Goal: Find specific page/section: Find specific page/section

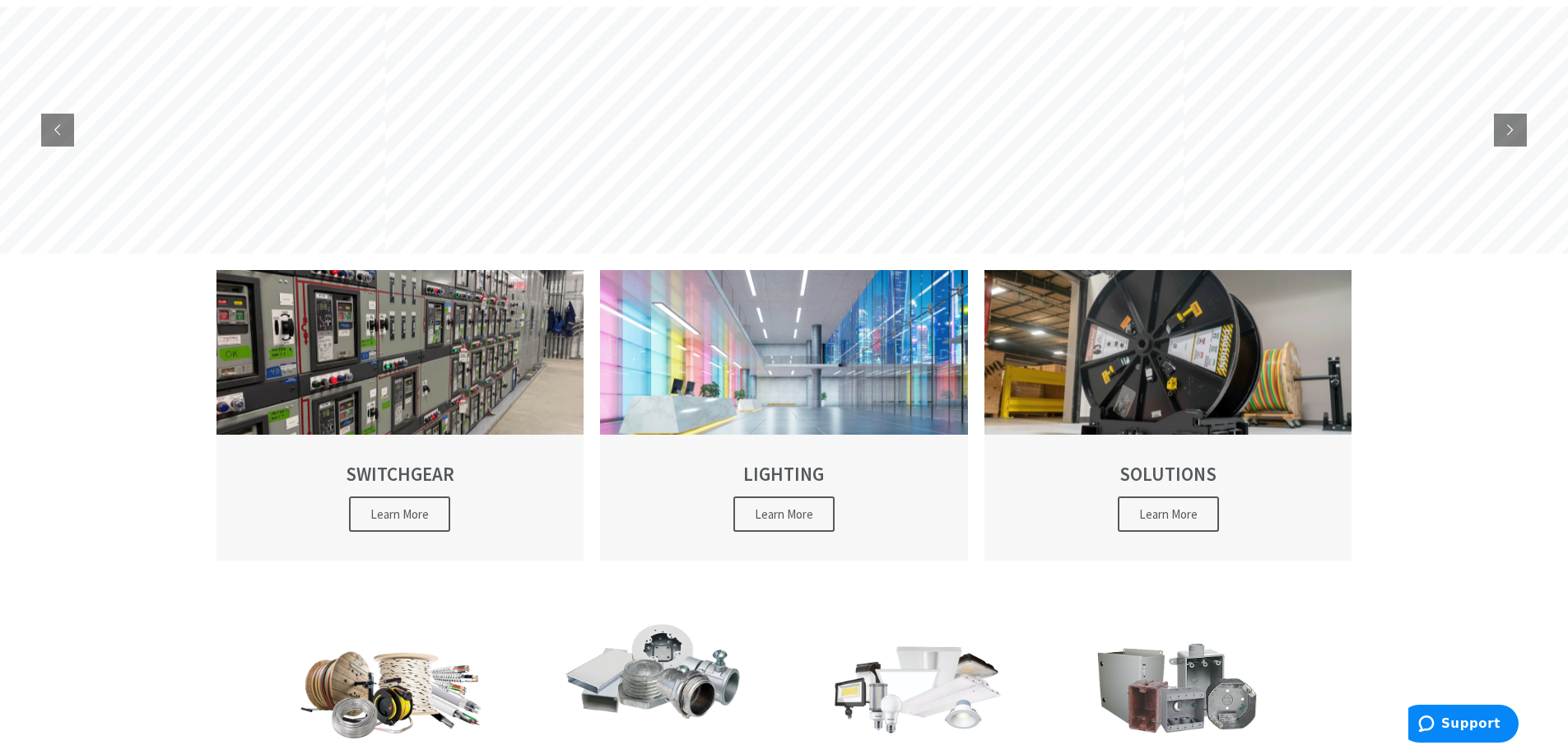
scroll to position [247, 0]
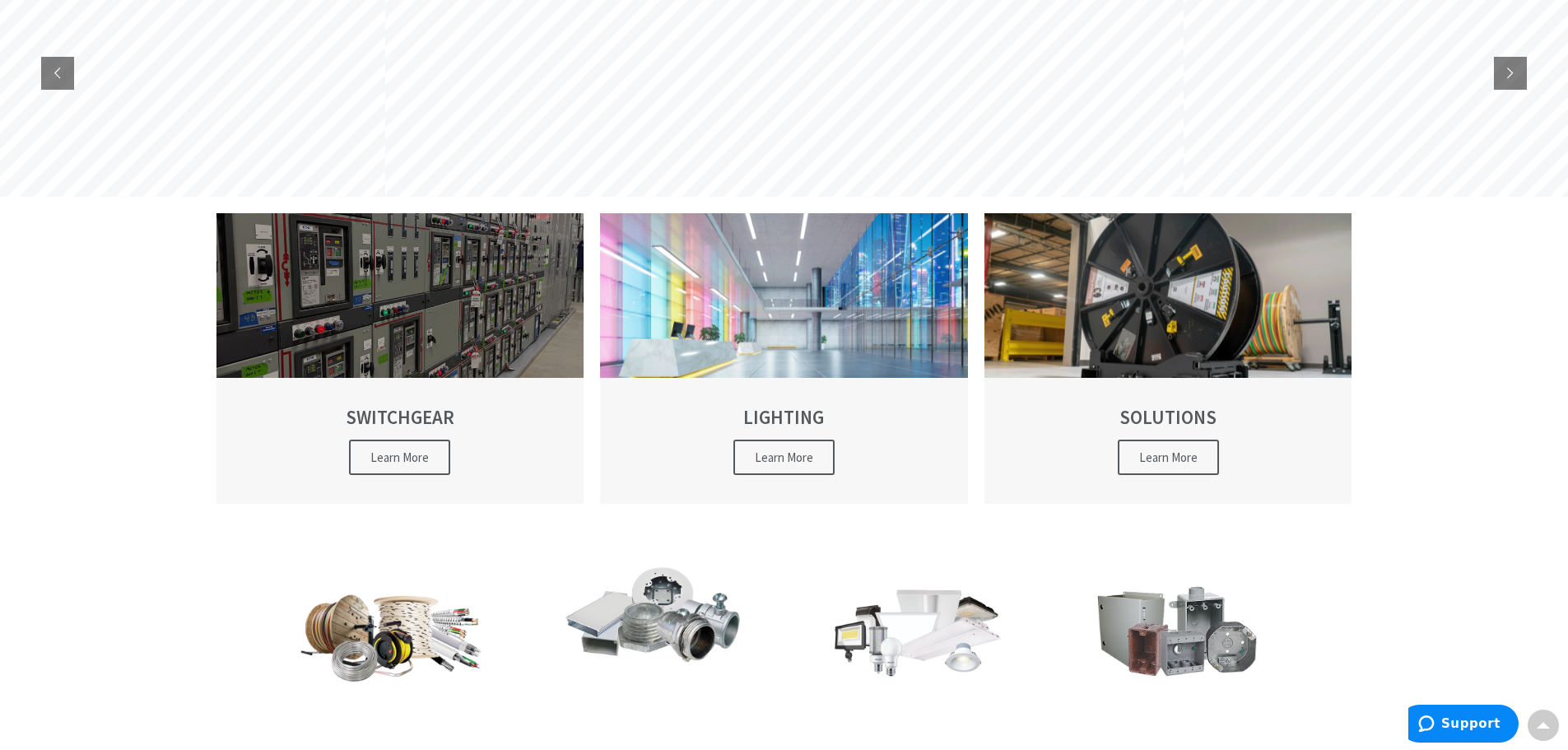
click at [398, 447] on span "Learn More" at bounding box center [399, 457] width 101 height 35
click at [384, 461] on span "Learn More" at bounding box center [399, 457] width 101 height 35
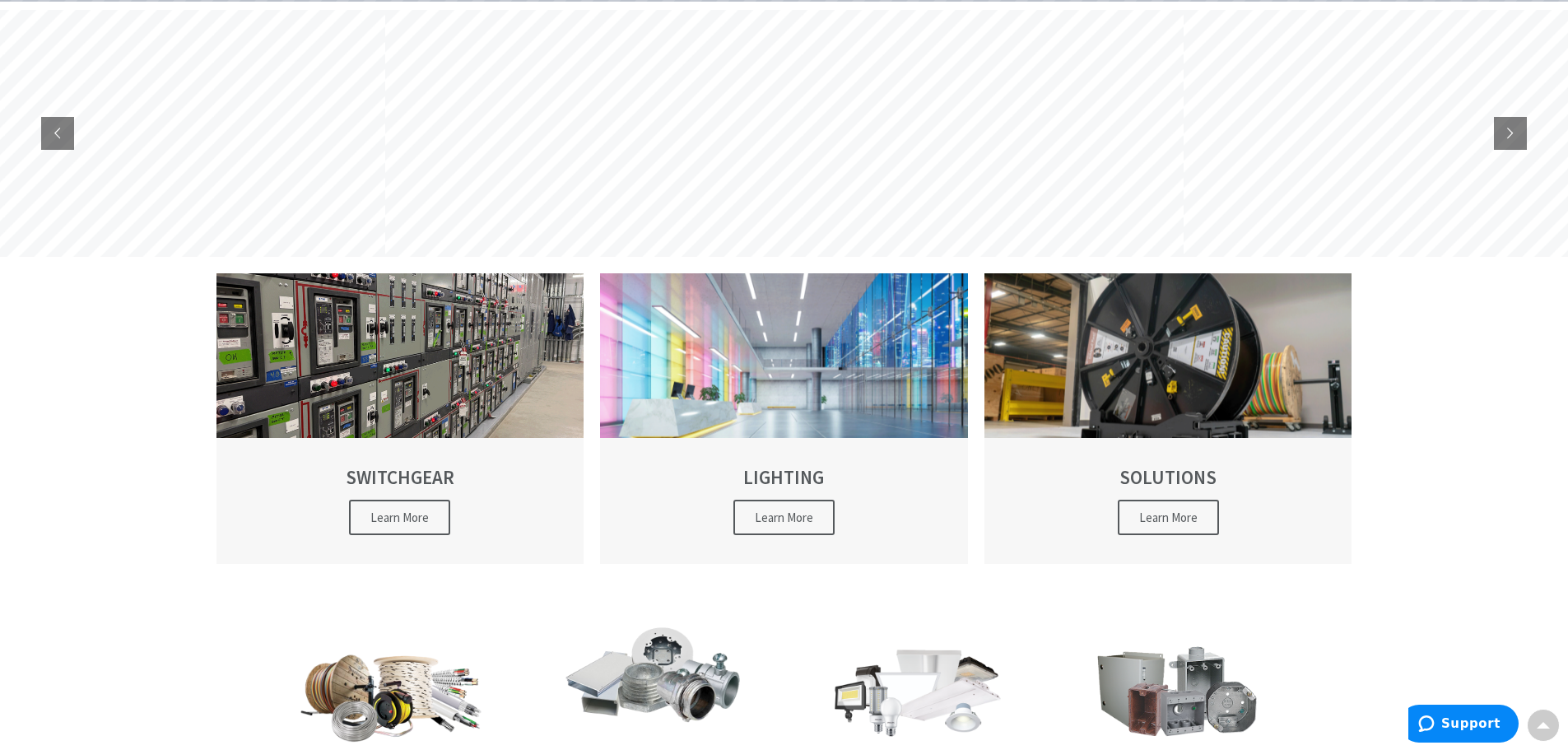
scroll to position [164, 0]
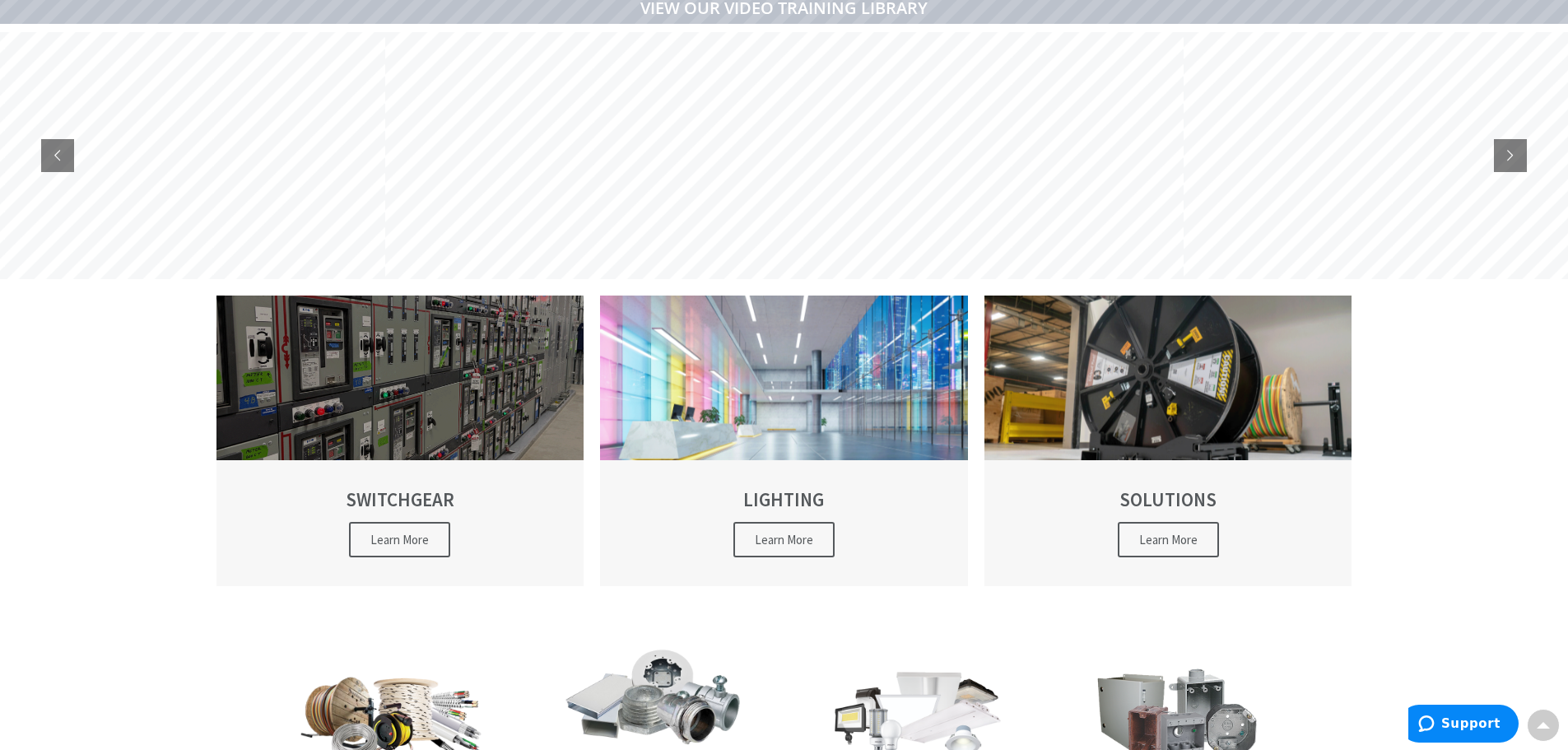
click at [392, 538] on span "Learn More" at bounding box center [399, 539] width 101 height 35
click at [431, 410] on div at bounding box center [400, 378] width 368 height 164
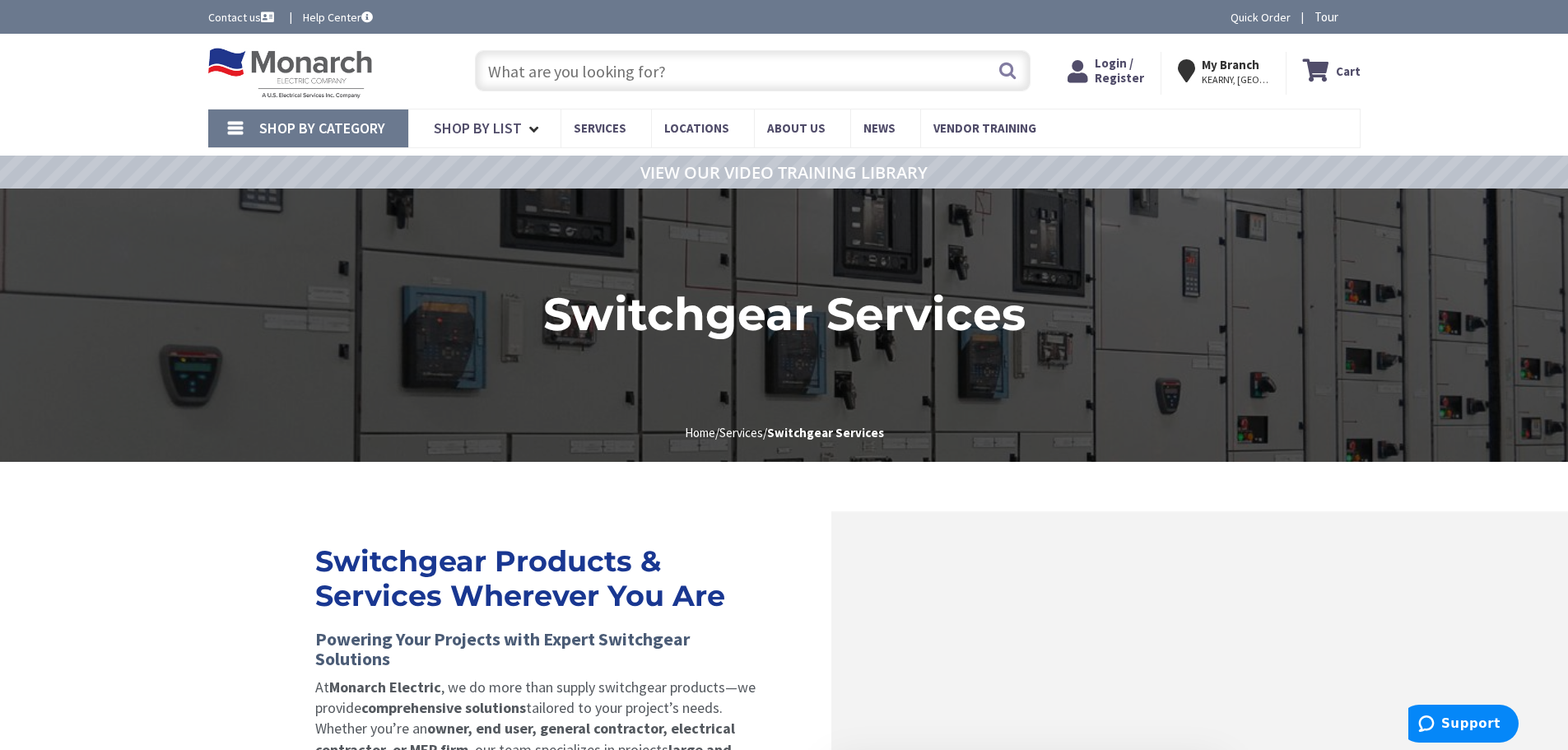
click at [767, 83] on input "text" at bounding box center [752, 70] width 556 height 41
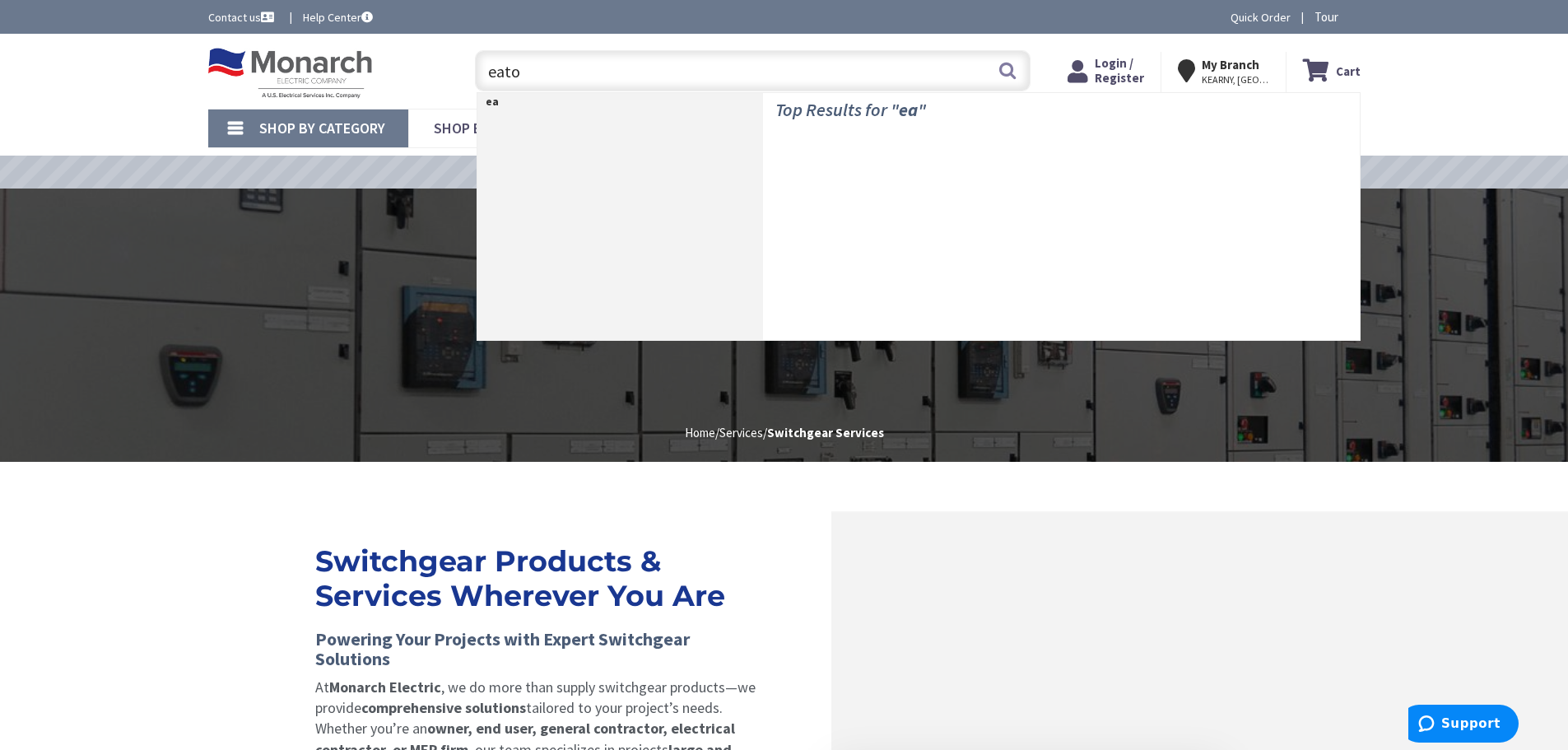
type input "eaton"
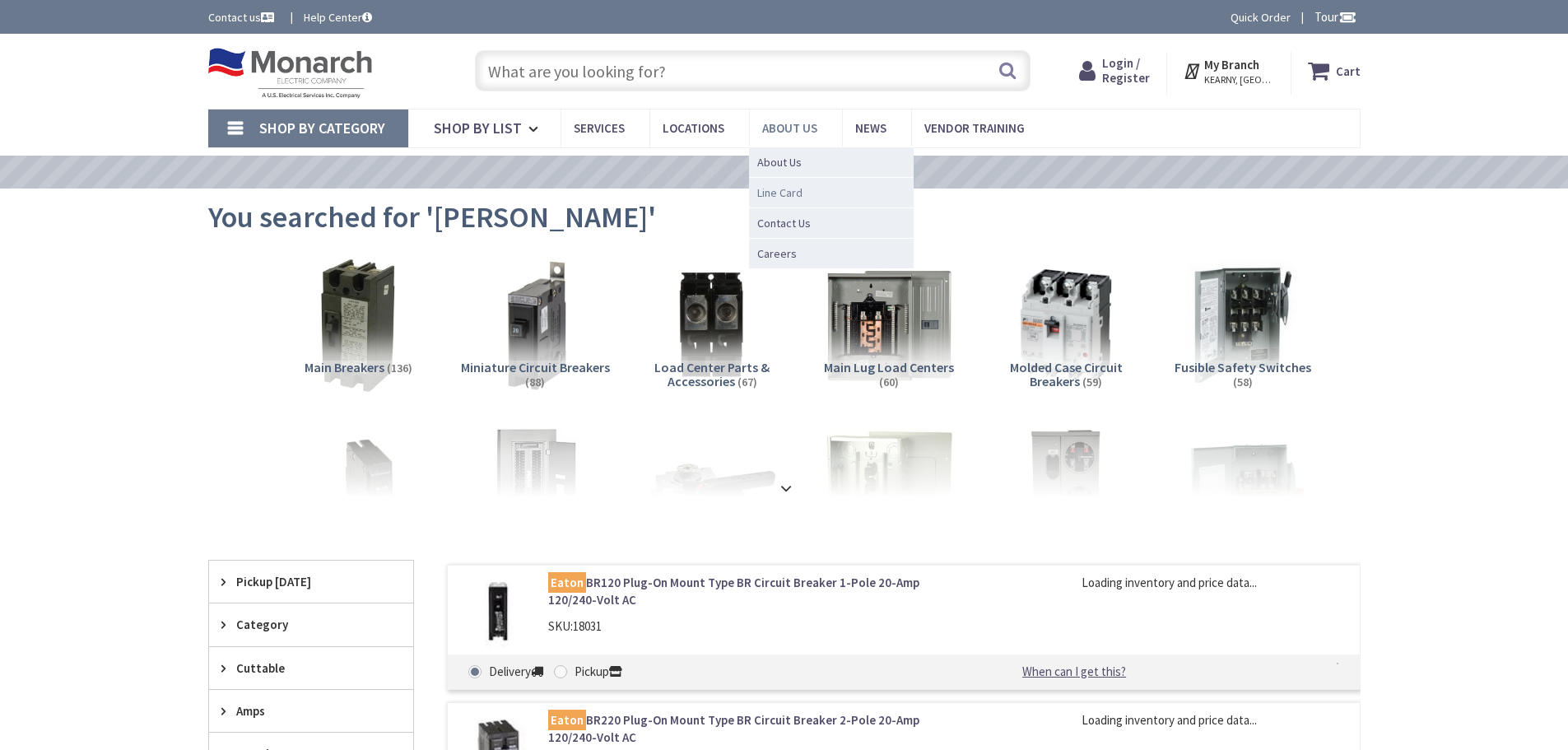
click at [797, 191] on span "Line Card" at bounding box center [780, 193] width 45 height 17
